Goal: Complete application form

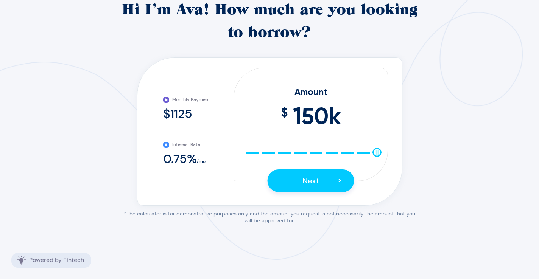
scroll to position [169, 0]
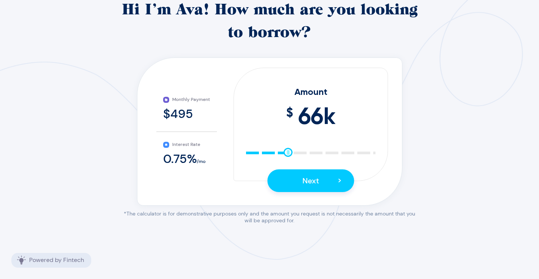
click at [288, 152] on div "10 25 40 55 70 85 100 115 130 145 150" at bounding box center [310, 152] width 132 height 5
click at [275, 152] on div "10 25 40 55 70 85 100 115 130 145 150" at bounding box center [310, 152] width 132 height 5
click at [259, 152] on div "10 25 40 55 70 85 100 115 130 145 150" at bounding box center [310, 152] width 132 height 5
click at [252, 152] on div "10 25 40 55 70 85 100 115 130 145 150" at bounding box center [310, 152] width 132 height 5
click at [250, 153] on div at bounding box center [251, 152] width 9 height 9
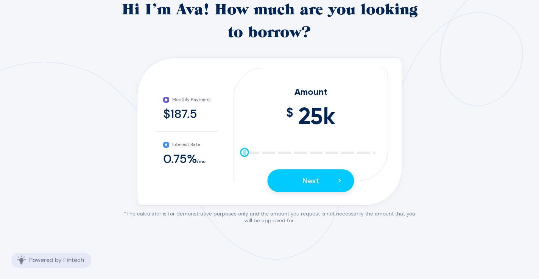
drag, startPoint x: 251, startPoint y: 154, endPoint x: 243, endPoint y: 154, distance: 7.6
click at [243, 154] on div at bounding box center [244, 152] width 9 height 9
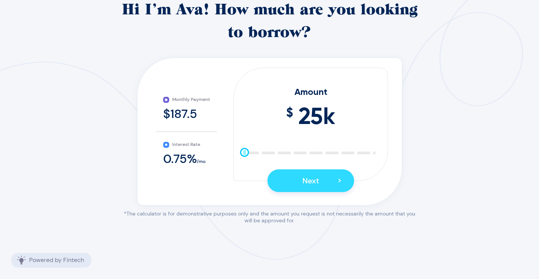
click at [309, 184] on span "Next" at bounding box center [310, 181] width 17 height 10
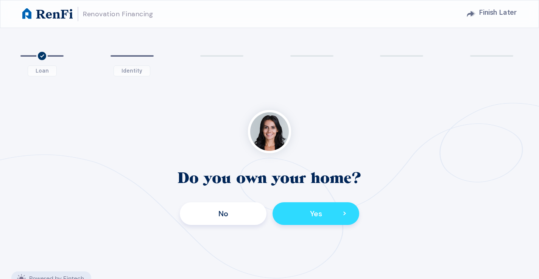
click at [308, 219] on button "Yes >" at bounding box center [315, 213] width 87 height 23
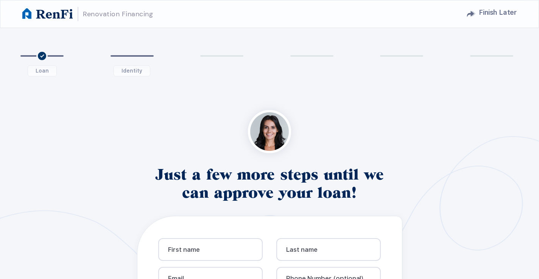
click at [219, 56] on span "3" at bounding box center [221, 56] width 51 height 19
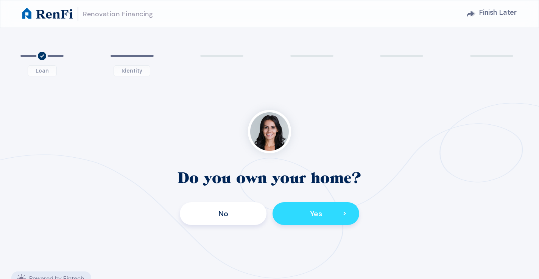
click at [339, 214] on button "Yes >" at bounding box center [315, 213] width 87 height 23
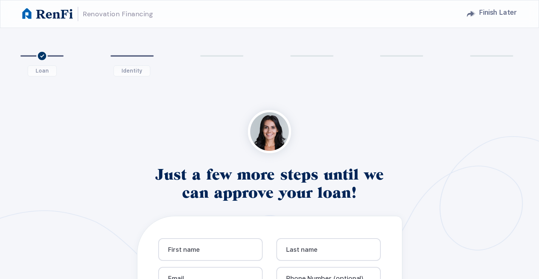
click at [314, 58] on span "4" at bounding box center [311, 56] width 51 height 19
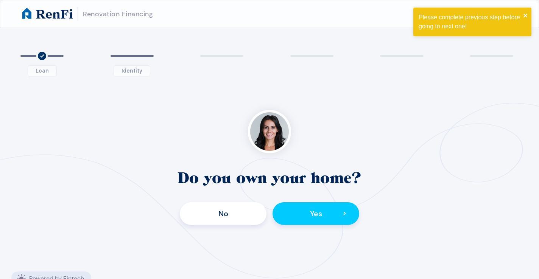
click at [526, 14] on icon "close" at bounding box center [525, 16] width 4 height 4
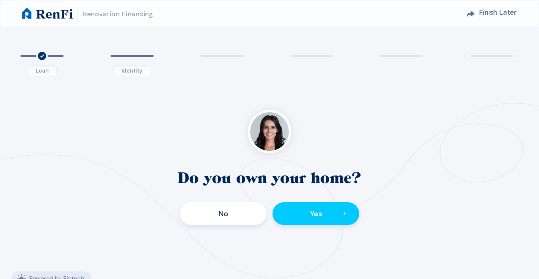
click at [479, 13] on h2 "Finish Later" at bounding box center [498, 12] width 38 height 14
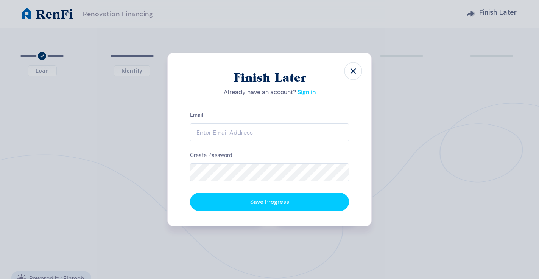
click at [352, 72] on use at bounding box center [352, 70] width 5 height 5
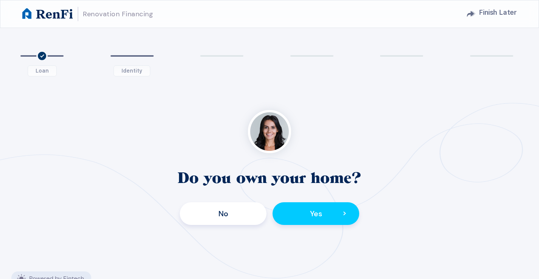
click at [48, 18] on h1 "RenFi" at bounding box center [54, 13] width 37 height 13
